Goal: Information Seeking & Learning: Learn about a topic

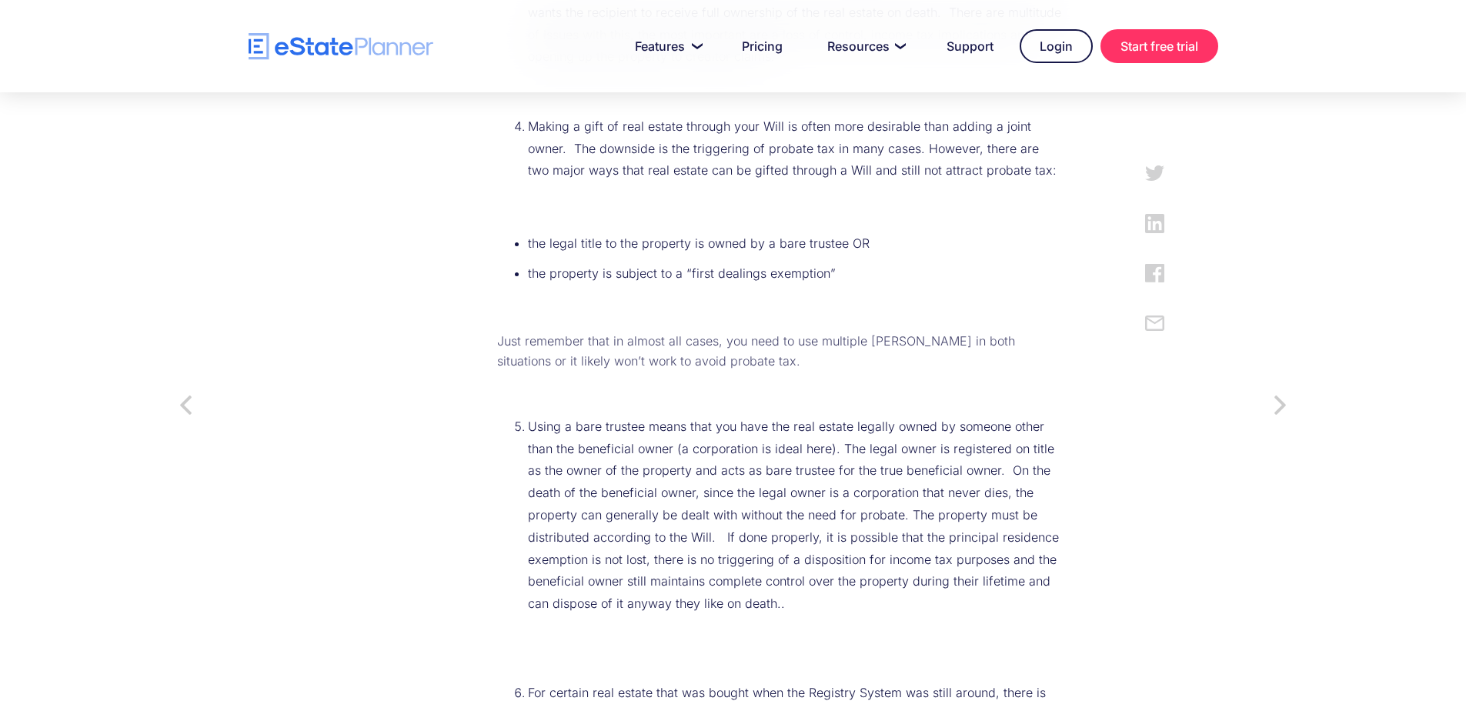
scroll to position [1231, 0]
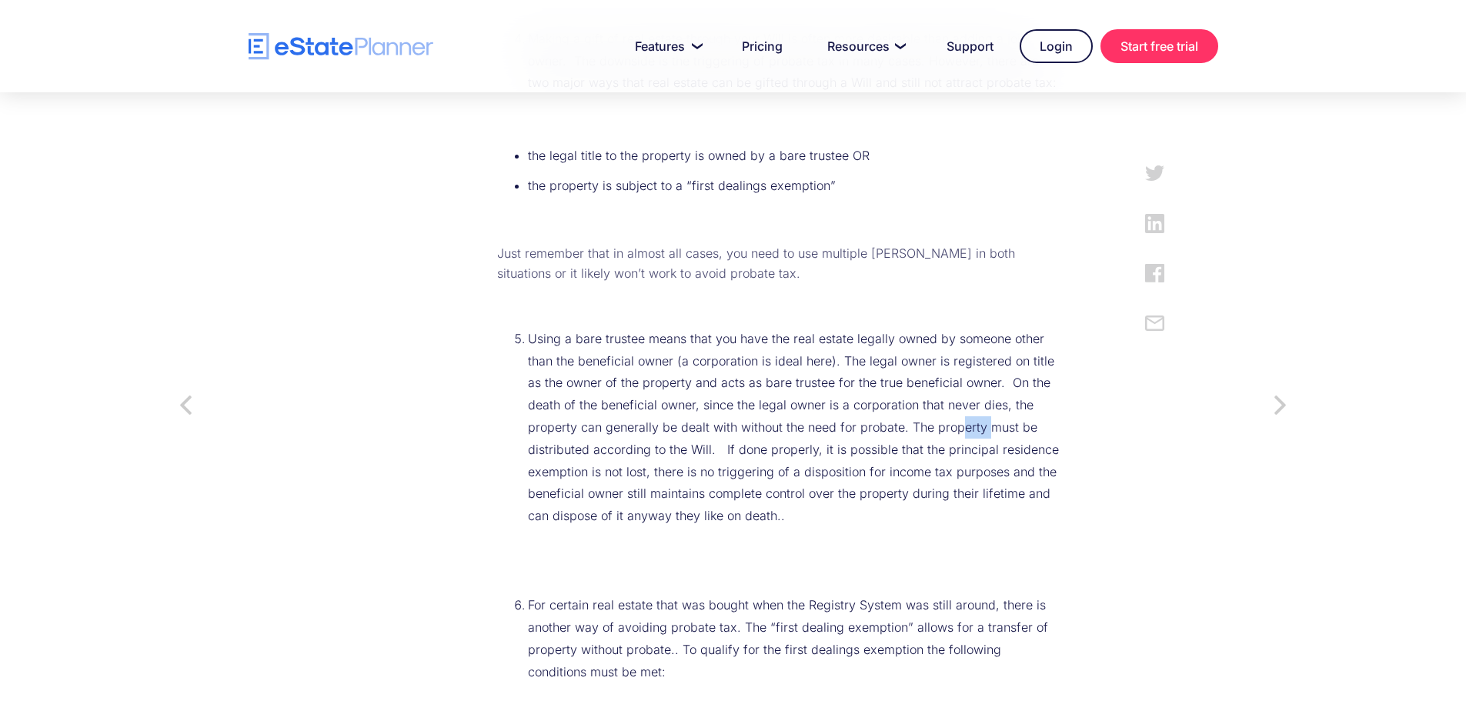
drag, startPoint x: 750, startPoint y: 428, endPoint x: 773, endPoint y: 423, distance: 23.5
drag, startPoint x: 773, startPoint y: 423, endPoint x: 857, endPoint y: 419, distance: 84.0
click at [857, 419] on li "Using a bare trustee means that you have the real estate legally owned by someo…" at bounding box center [795, 427] width 534 height 199
drag, startPoint x: 981, startPoint y: 485, endPoint x: 967, endPoint y: 488, distance: 14.9
drag, startPoint x: 967, startPoint y: 488, endPoint x: 859, endPoint y: 471, distance: 109.1
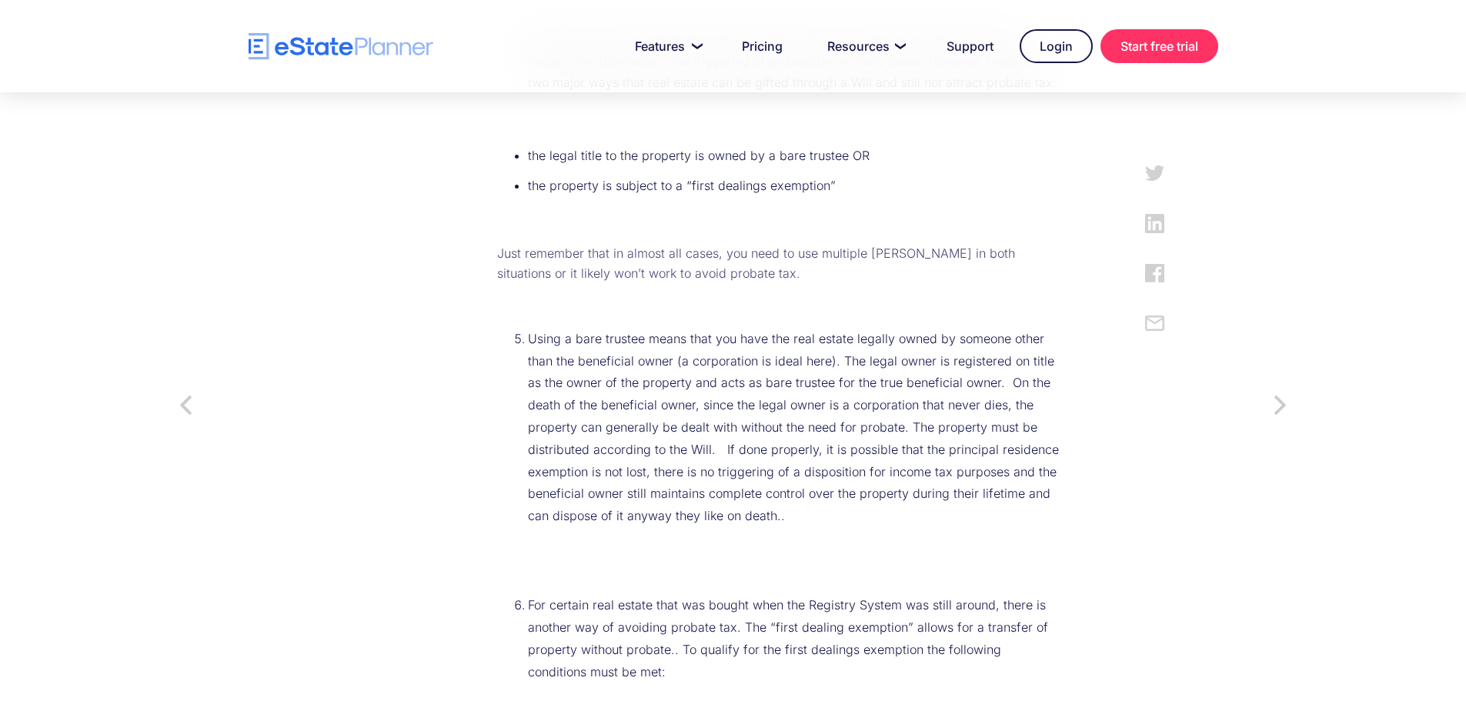
click at [857, 471] on li "Using a bare trustee means that you have the real estate legally owned by someo…" at bounding box center [795, 427] width 534 height 199
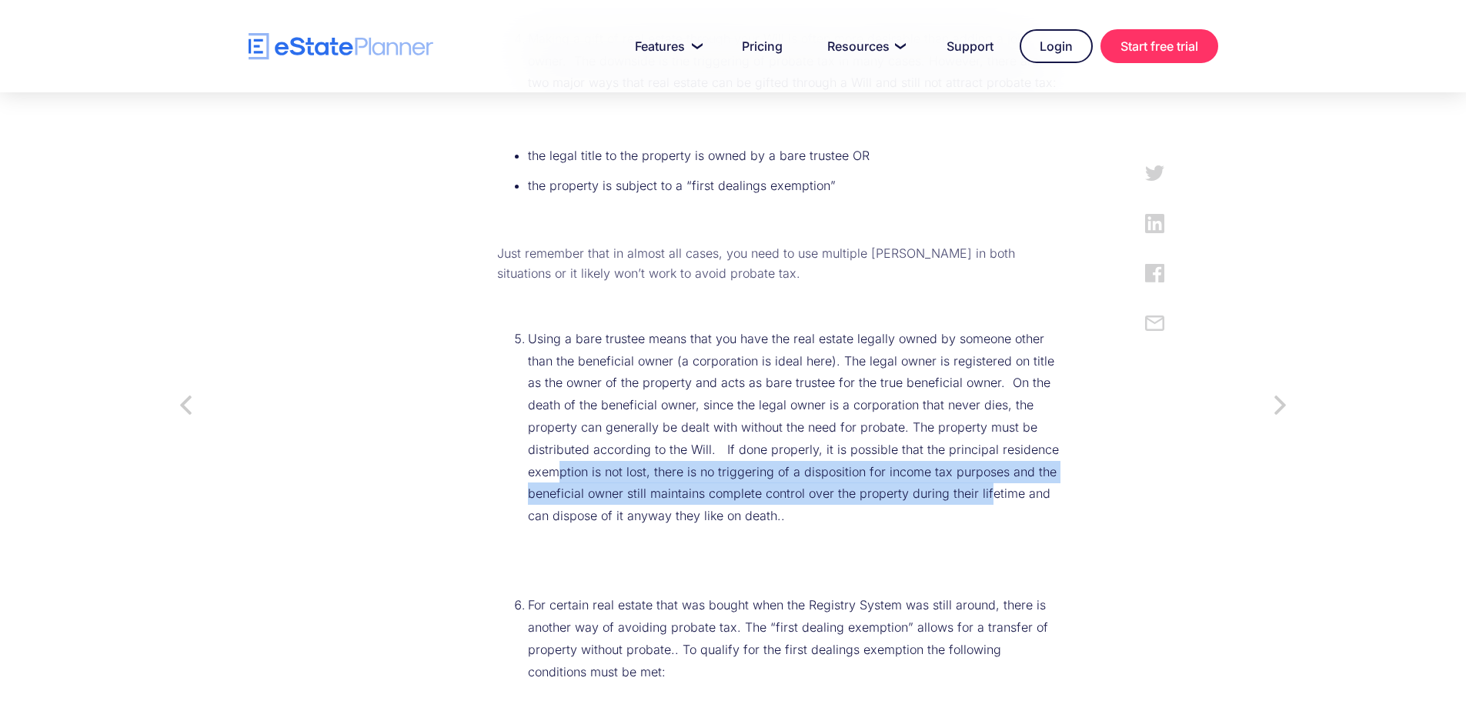
drag, startPoint x: 784, startPoint y: 454, endPoint x: 676, endPoint y: 499, distance: 117.6
click at [653, 504] on li "Using a bare trustee means that you have the real estate legally owned by someo…" at bounding box center [795, 427] width 534 height 199
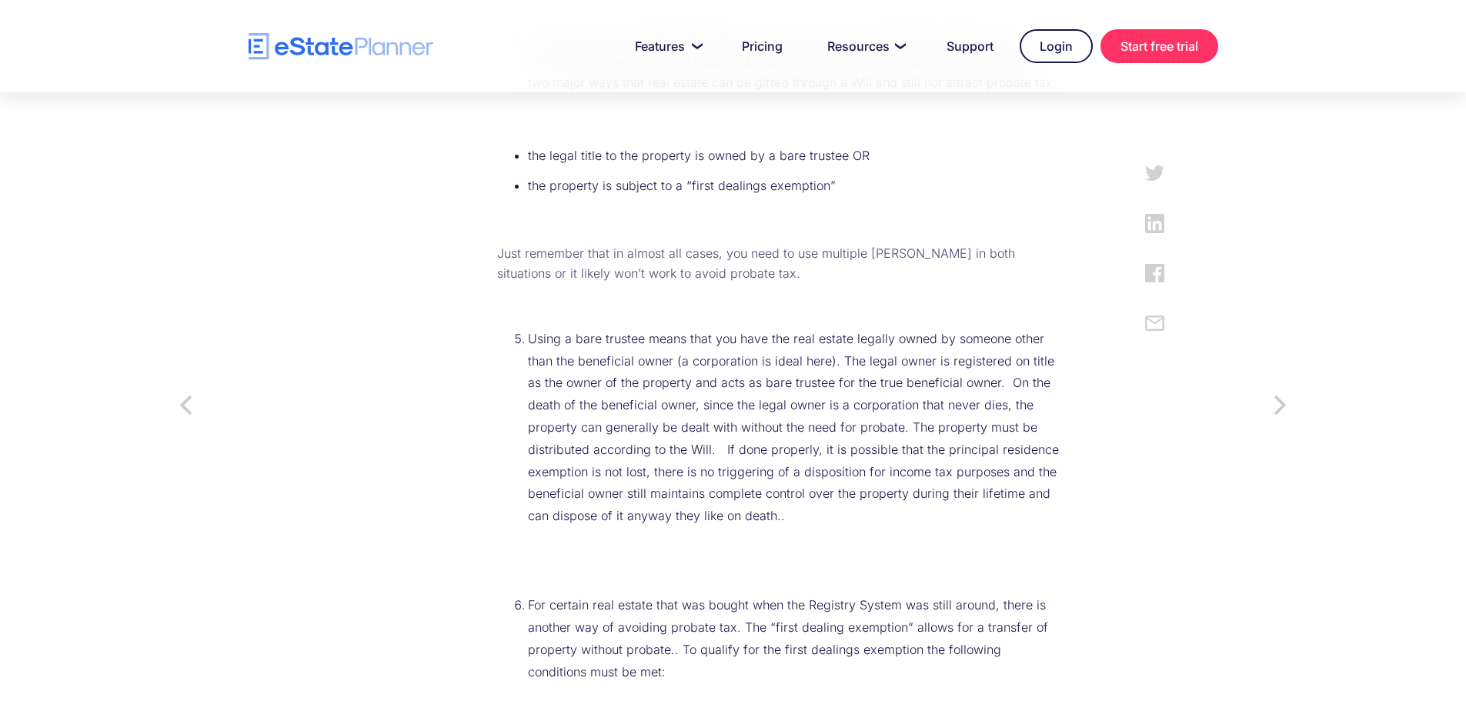
drag, startPoint x: 703, startPoint y: 488, endPoint x: 713, endPoint y: 485, distance: 10.5
click at [705, 487] on li "Using a bare trustee means that you have the real estate legally owned by someo…" at bounding box center [795, 427] width 534 height 199
drag, startPoint x: 728, startPoint y: 450, endPoint x: 796, endPoint y: 442, distance: 69.0
click at [763, 449] on li "Using a bare trustee means that you have the real estate legally owned by someo…" at bounding box center [795, 427] width 534 height 199
click at [800, 441] on li "Using a bare trustee means that you have the real estate legally owned by someo…" at bounding box center [795, 427] width 534 height 199
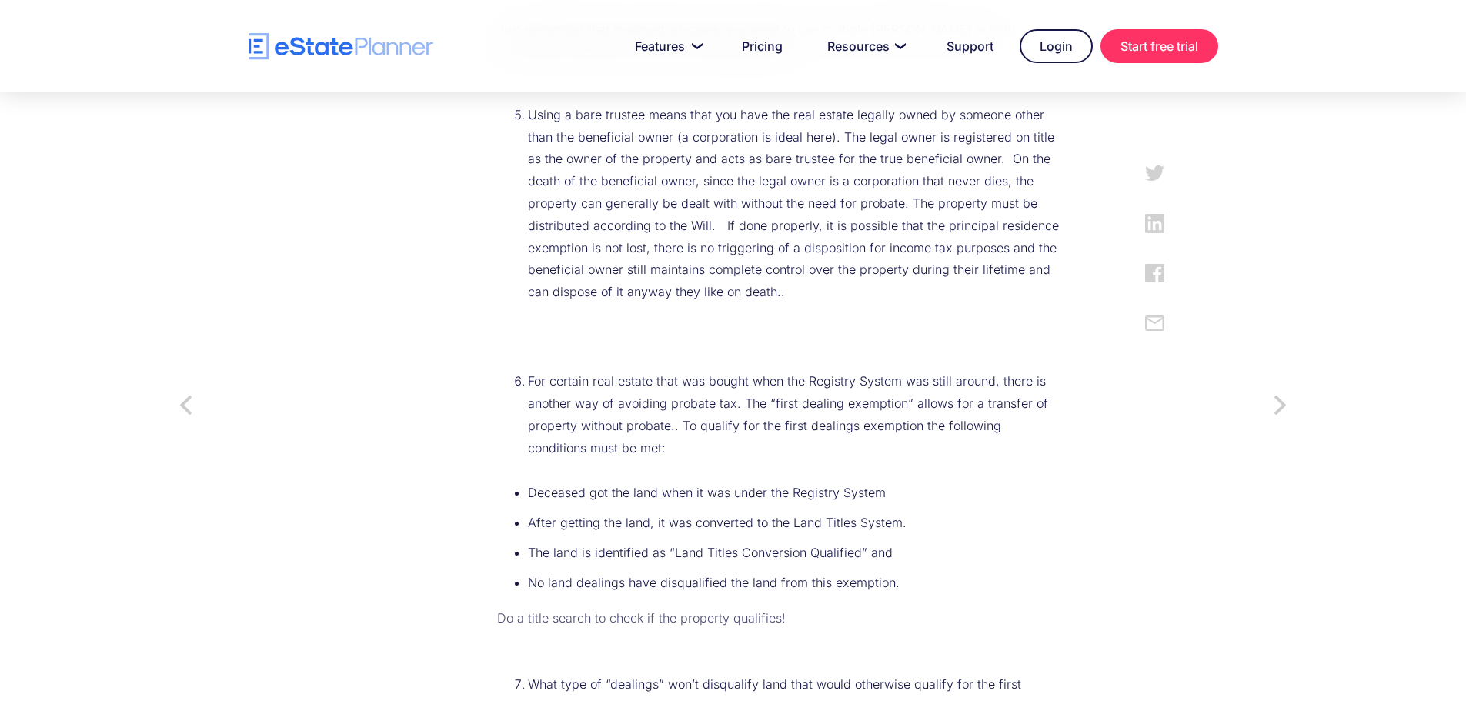
scroll to position [1462, 0]
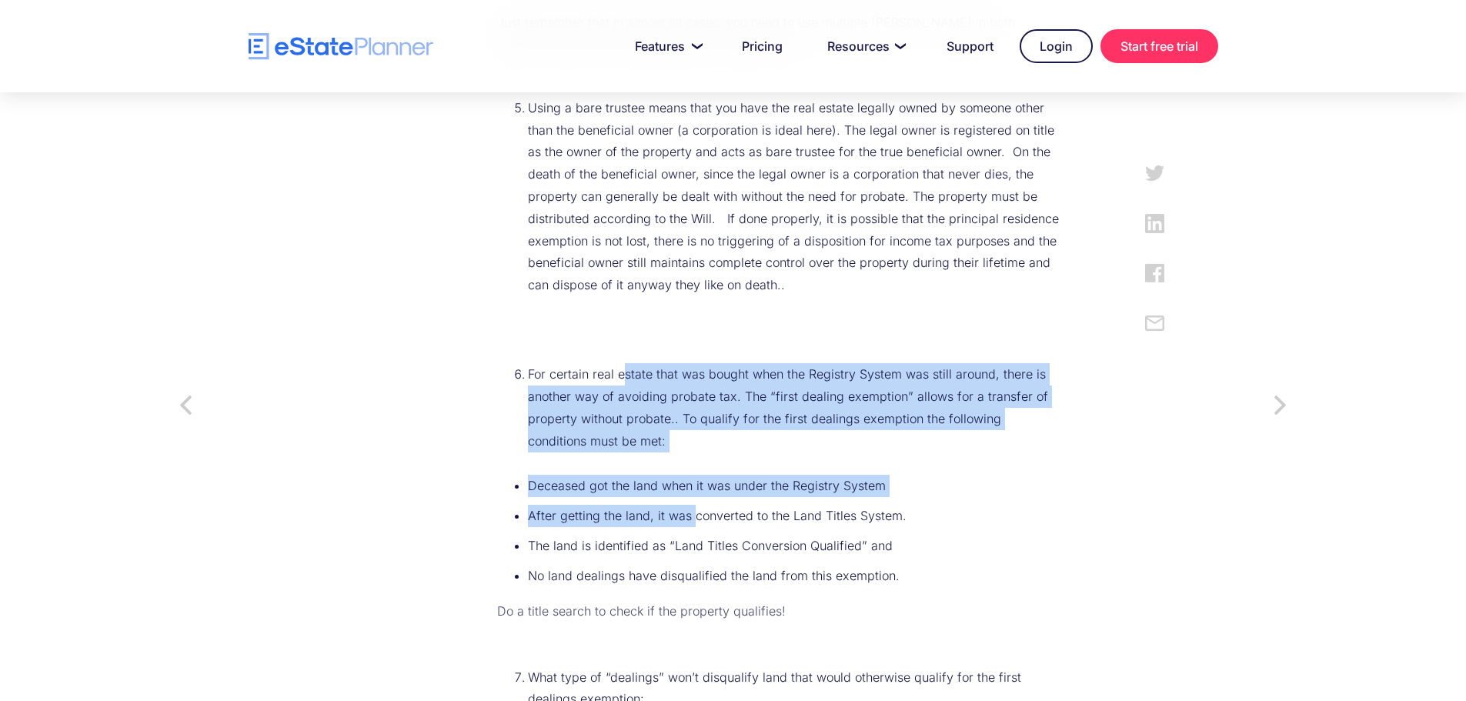
drag, startPoint x: 596, startPoint y: 354, endPoint x: 677, endPoint y: 459, distance: 132.2
click at [669, 456] on div "[DATE] was the second half of a jam packed two part eState Academy’s webinar “T…" at bounding box center [764, 293] width 596 height 1973
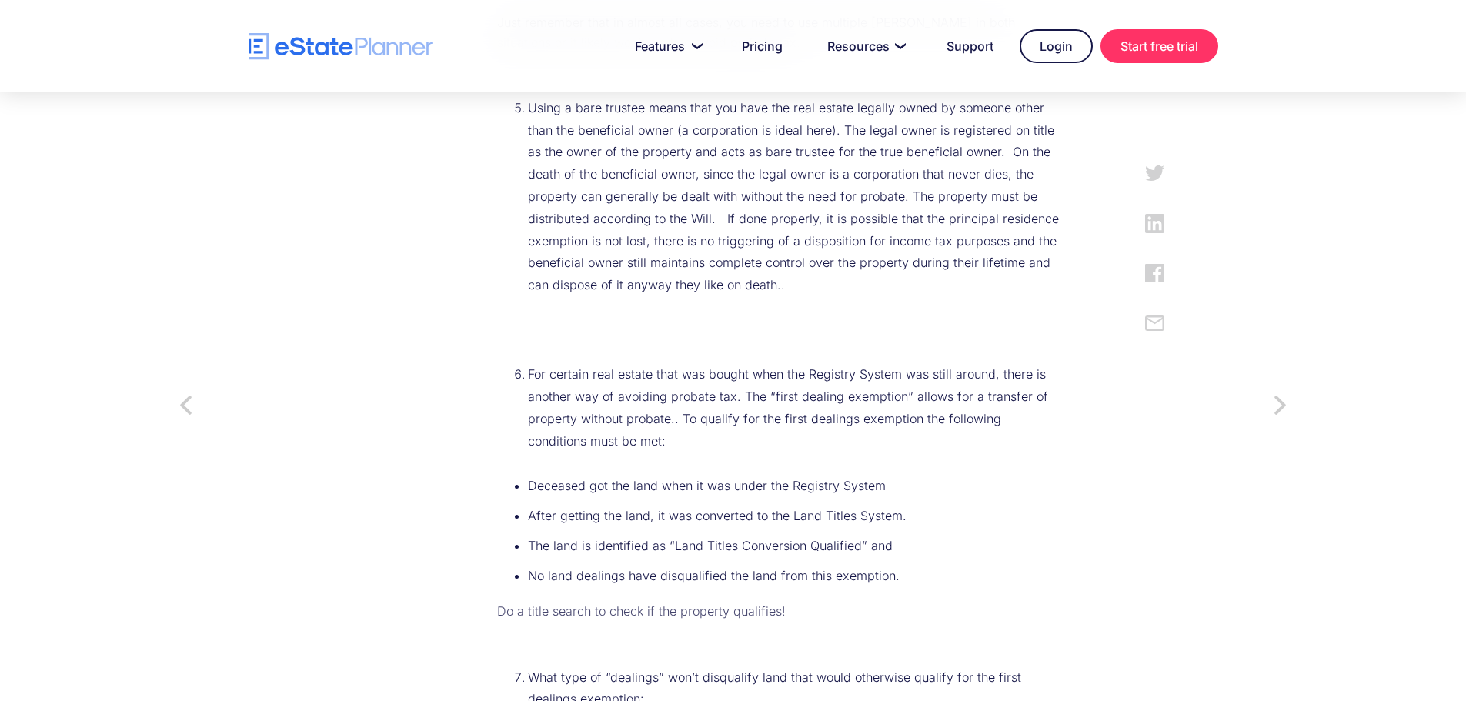
click at [726, 505] on li "After getting the land, it was converted to the Land Titles System." at bounding box center [795, 516] width 534 height 22
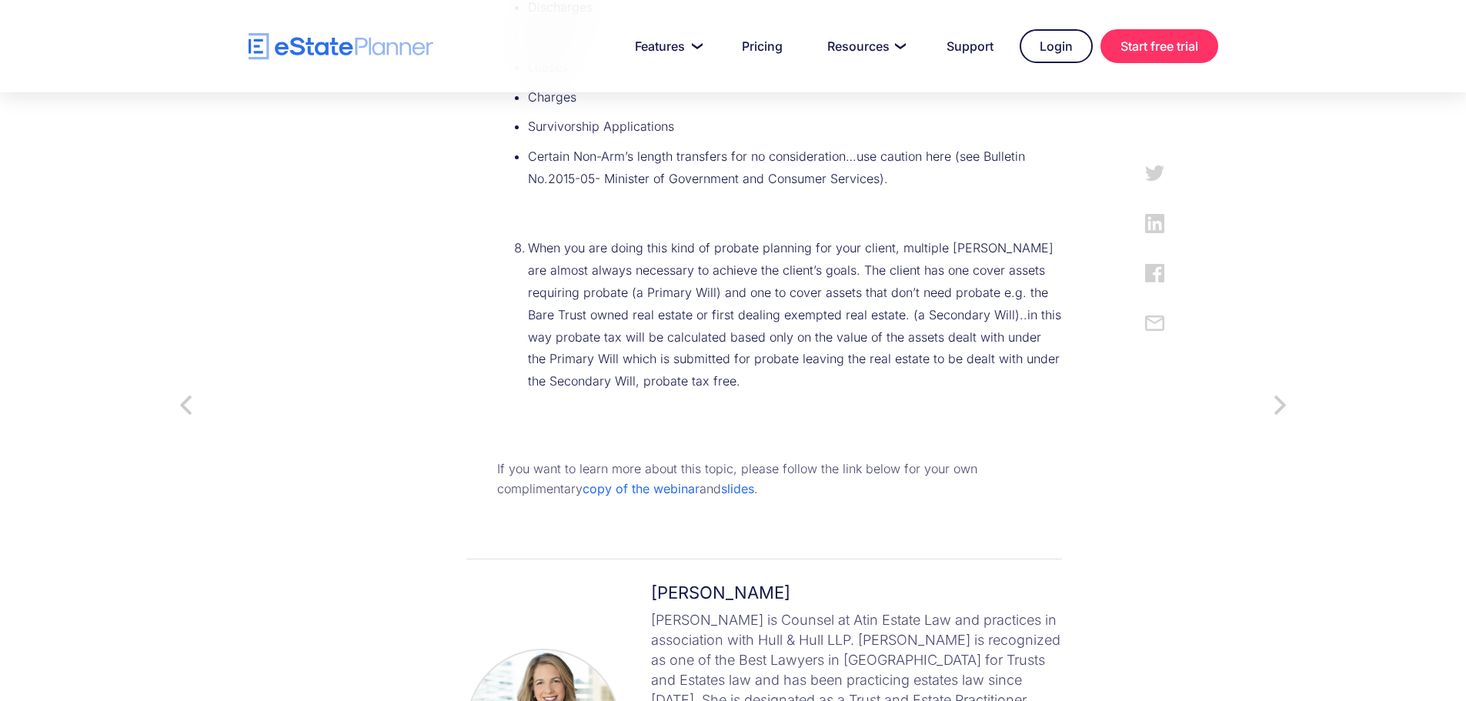
scroll to position [2232, 0]
